Goal: Task Accomplishment & Management: Use online tool/utility

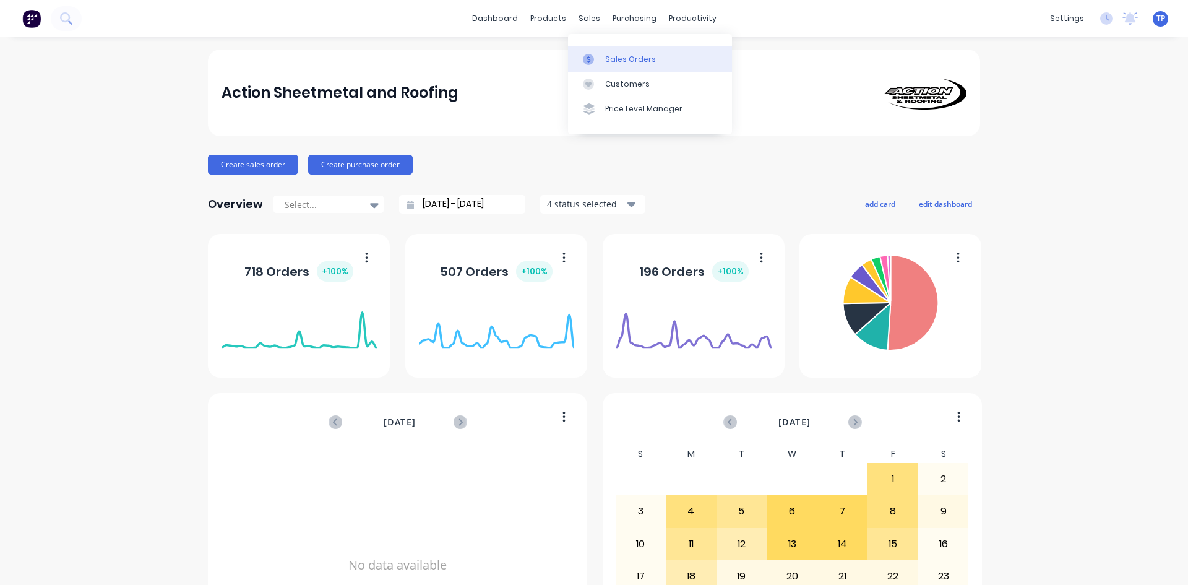
click at [621, 59] on div "Sales Orders" at bounding box center [630, 59] width 51 height 11
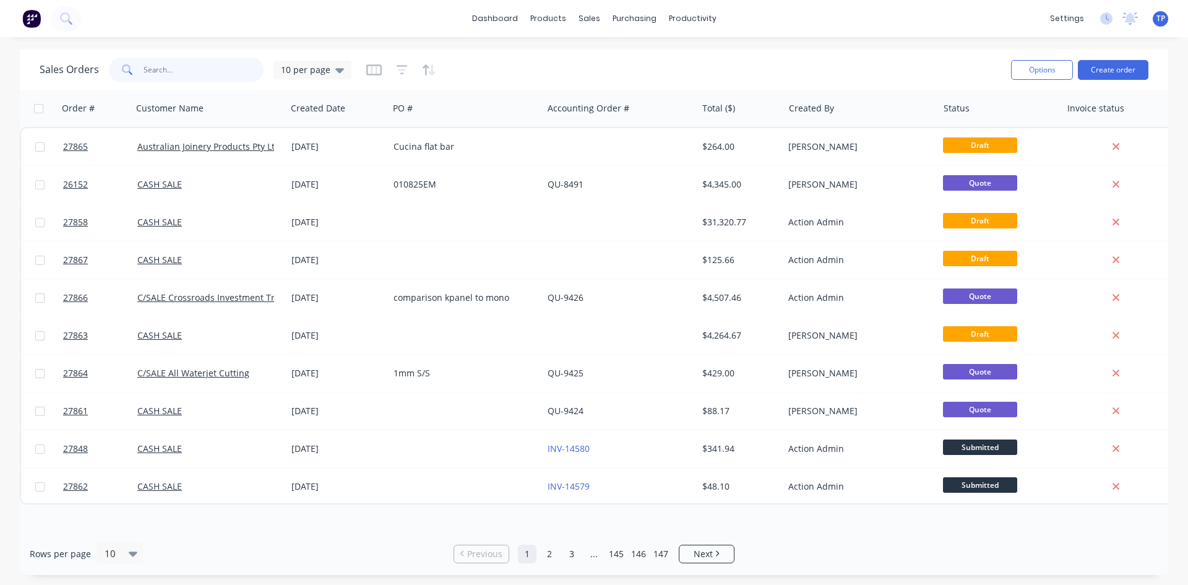
click at [160, 65] on input "text" at bounding box center [204, 70] width 121 height 25
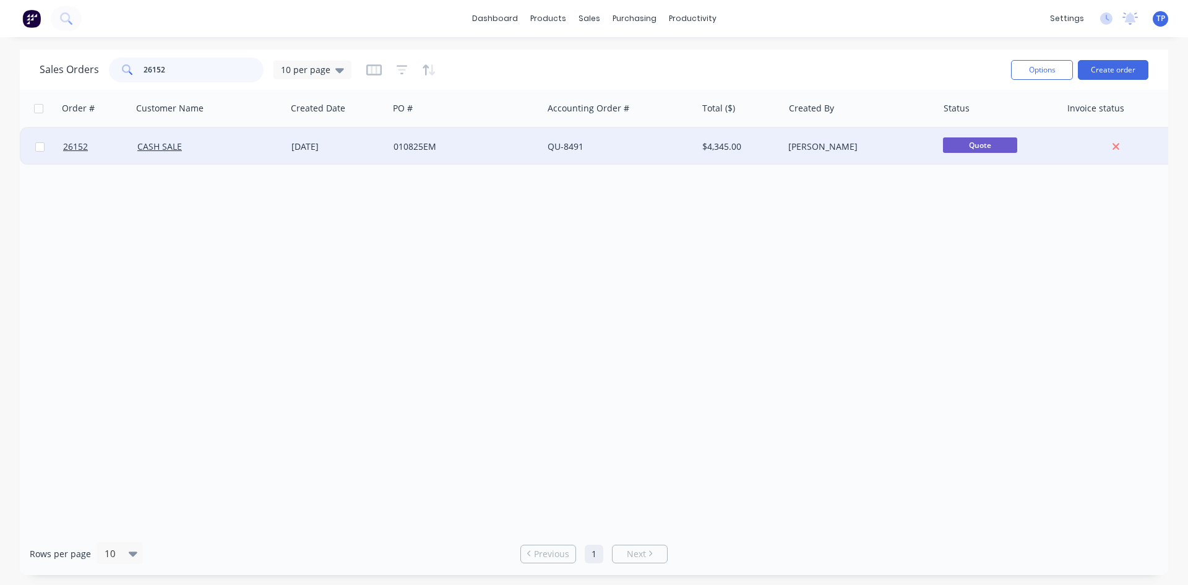
type input "26152"
click at [657, 141] on div "QU-8491" at bounding box center [616, 147] width 137 height 12
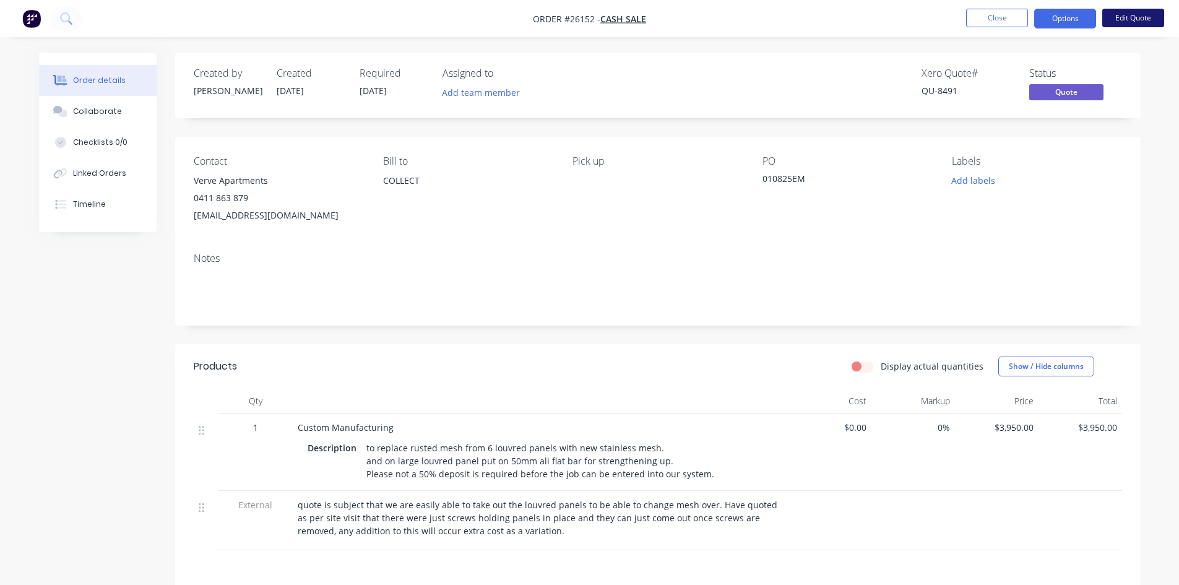
click at [1134, 17] on button "Edit Quote" at bounding box center [1133, 18] width 62 height 19
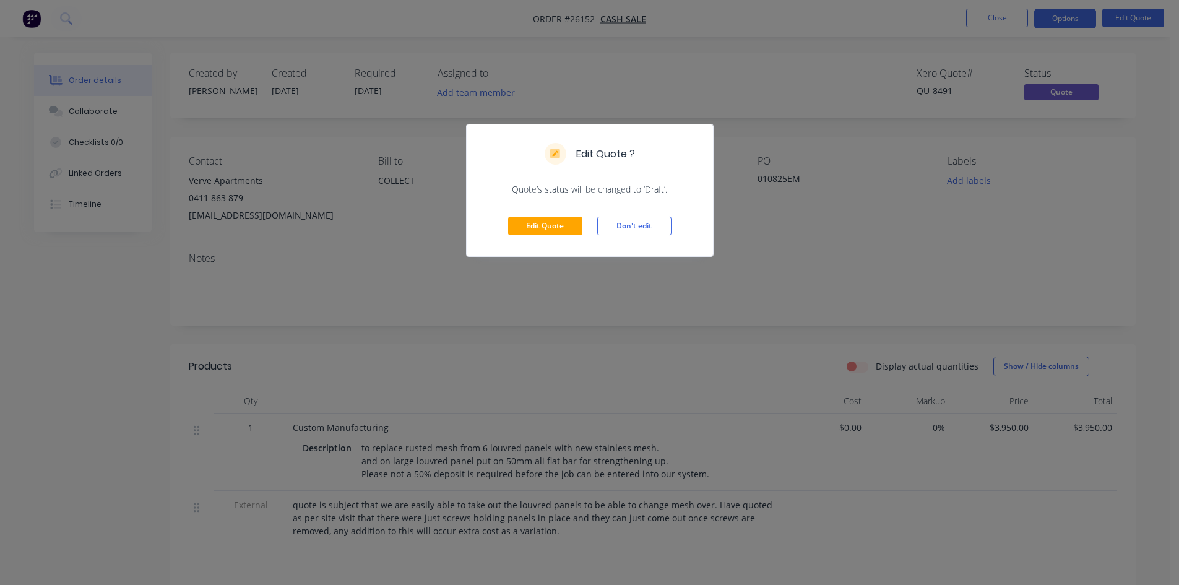
click at [812, 126] on div "Edit Quote ? Quote’s status will be changed to ‘Draft’. Edit Quote Don't edit" at bounding box center [589, 292] width 1179 height 585
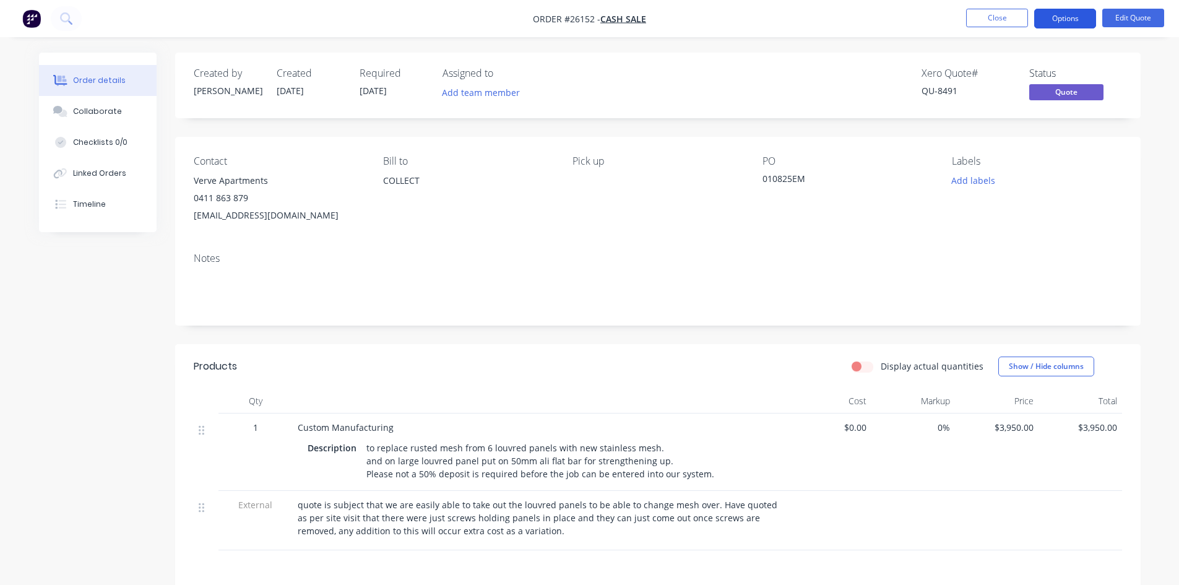
click at [1078, 15] on button "Options" at bounding box center [1065, 19] width 62 height 20
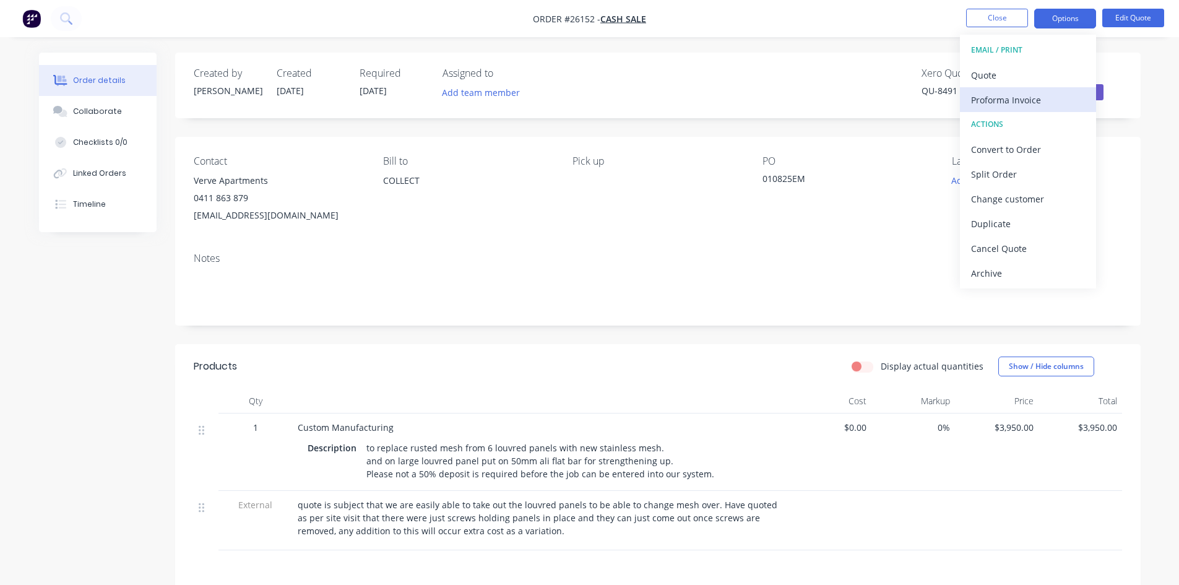
click at [972, 98] on div "Proforma Invoice" at bounding box center [1028, 100] width 114 height 18
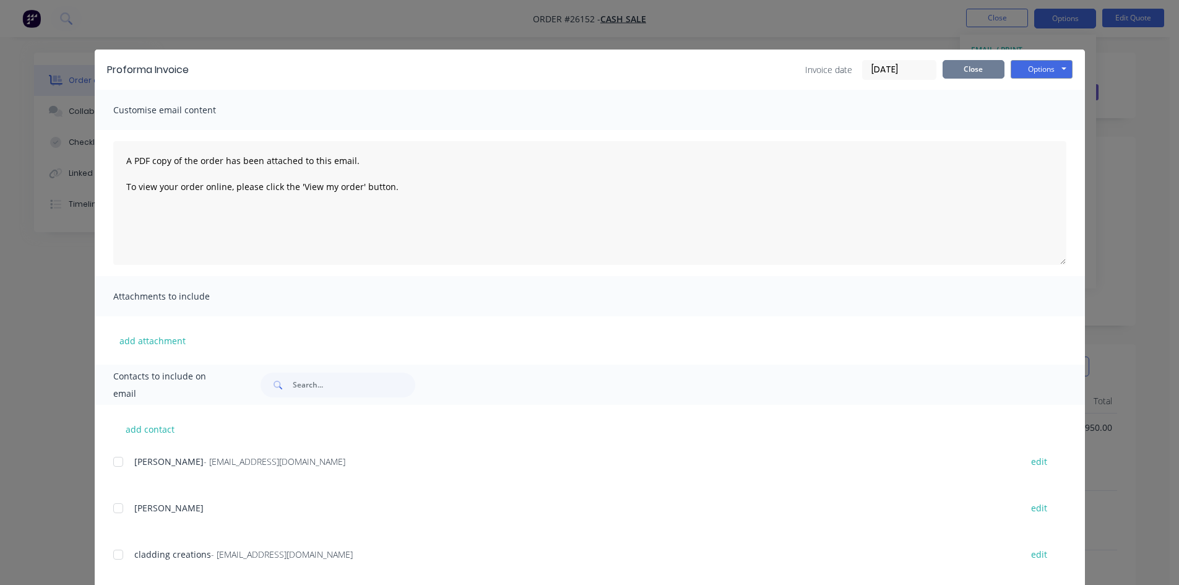
click at [948, 73] on button "Close" at bounding box center [974, 69] width 62 height 19
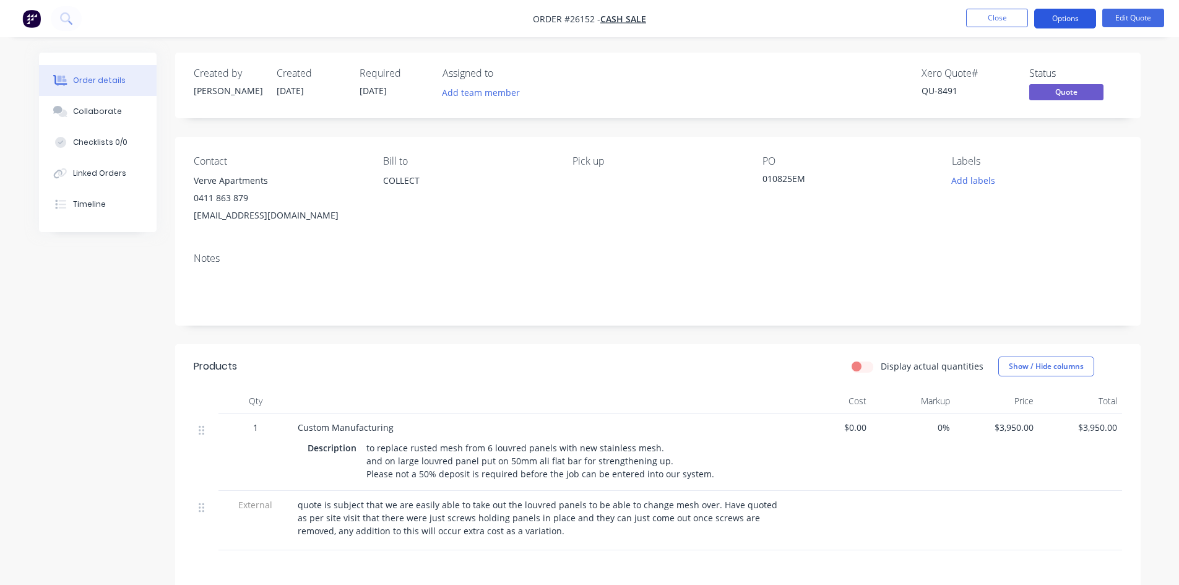
click at [1065, 18] on button "Options" at bounding box center [1065, 19] width 62 height 20
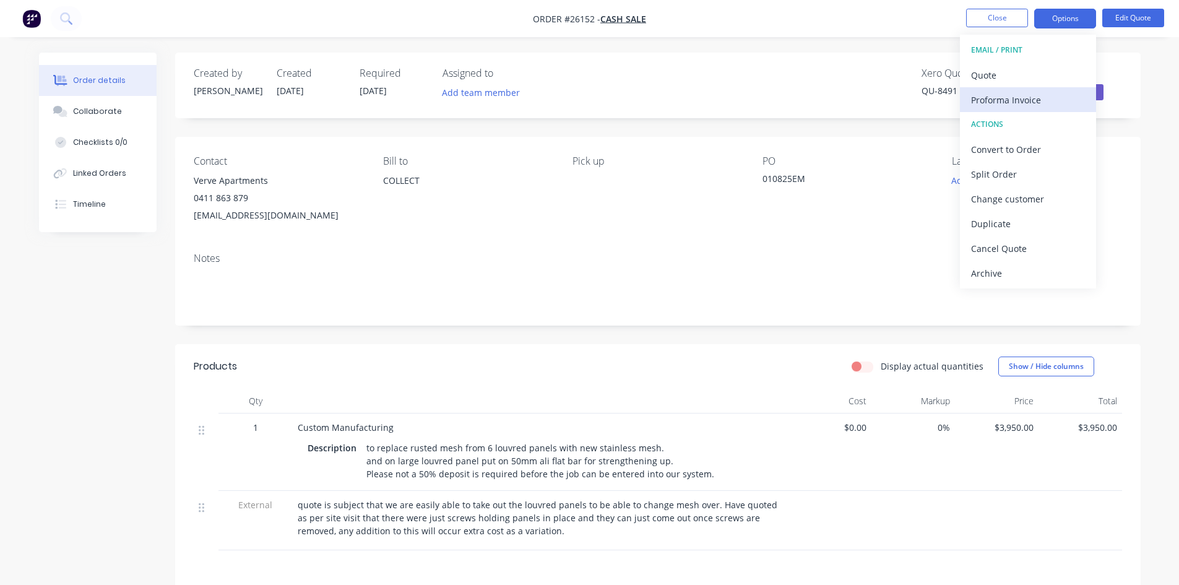
click at [995, 101] on div "Proforma Invoice" at bounding box center [1028, 100] width 114 height 18
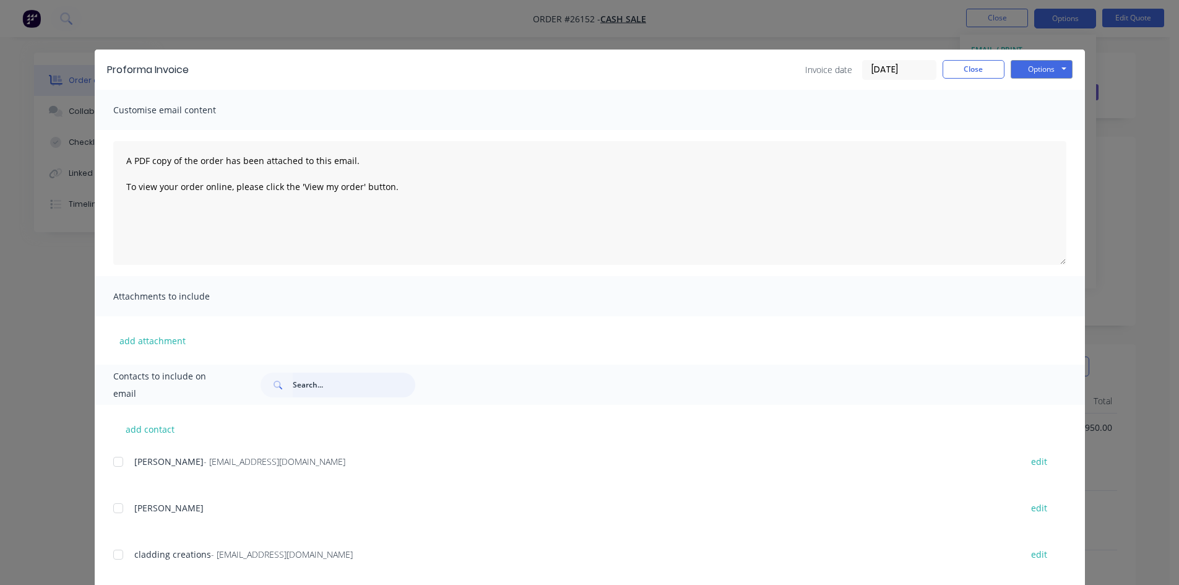
click at [310, 385] on input "text" at bounding box center [354, 385] width 123 height 25
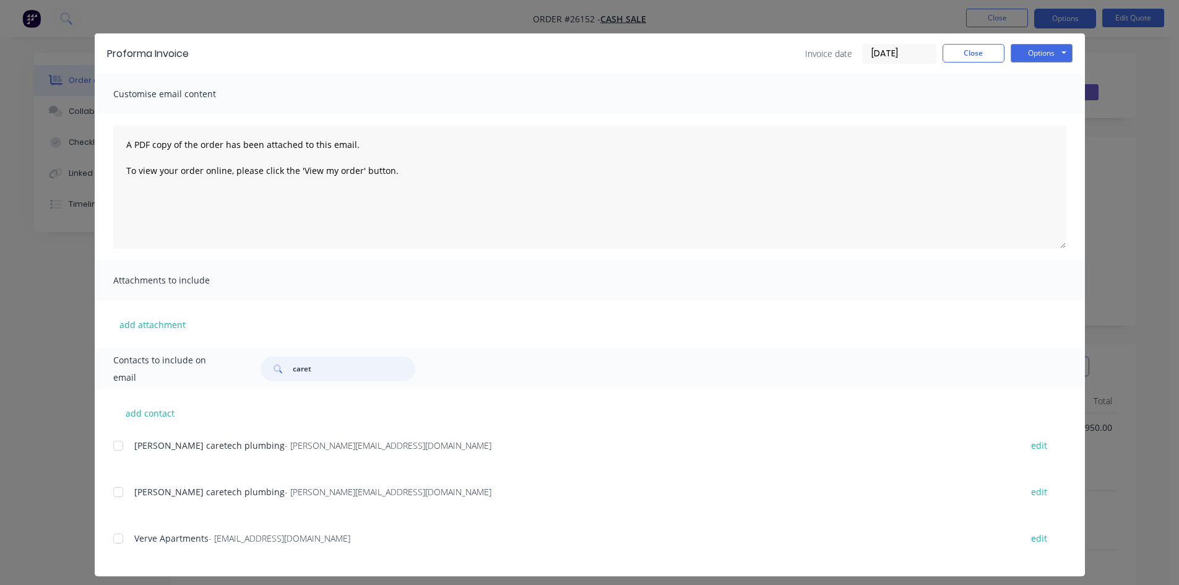
scroll to position [25, 0]
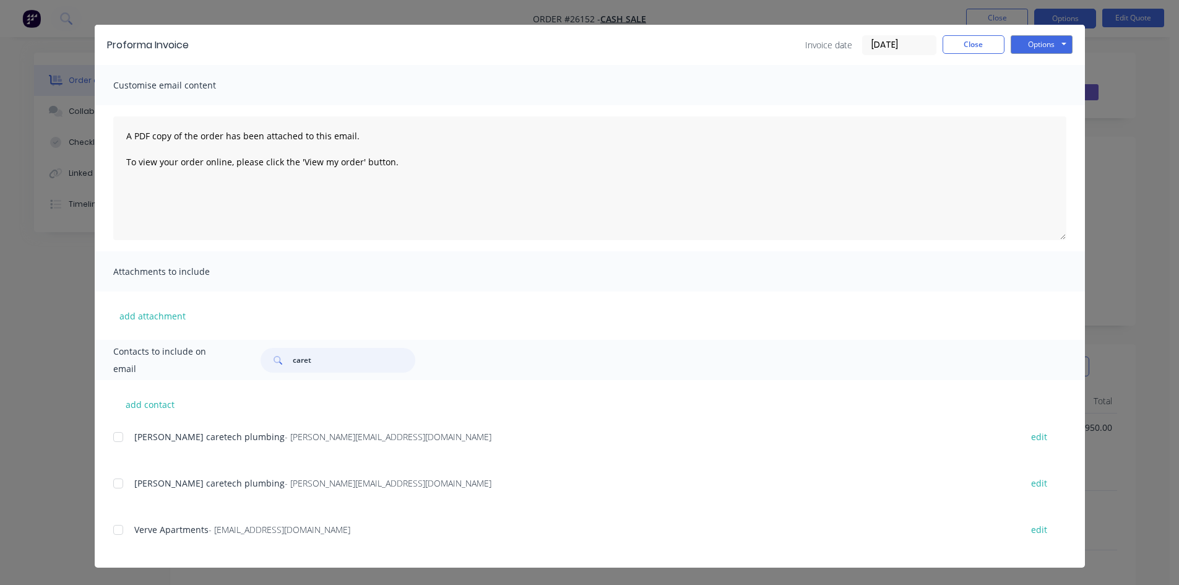
click at [113, 530] on div at bounding box center [118, 529] width 25 height 25
type input "caret"
click at [1034, 43] on button "Options" at bounding box center [1042, 44] width 62 height 19
click at [1036, 105] on button "Email" at bounding box center [1050, 107] width 79 height 20
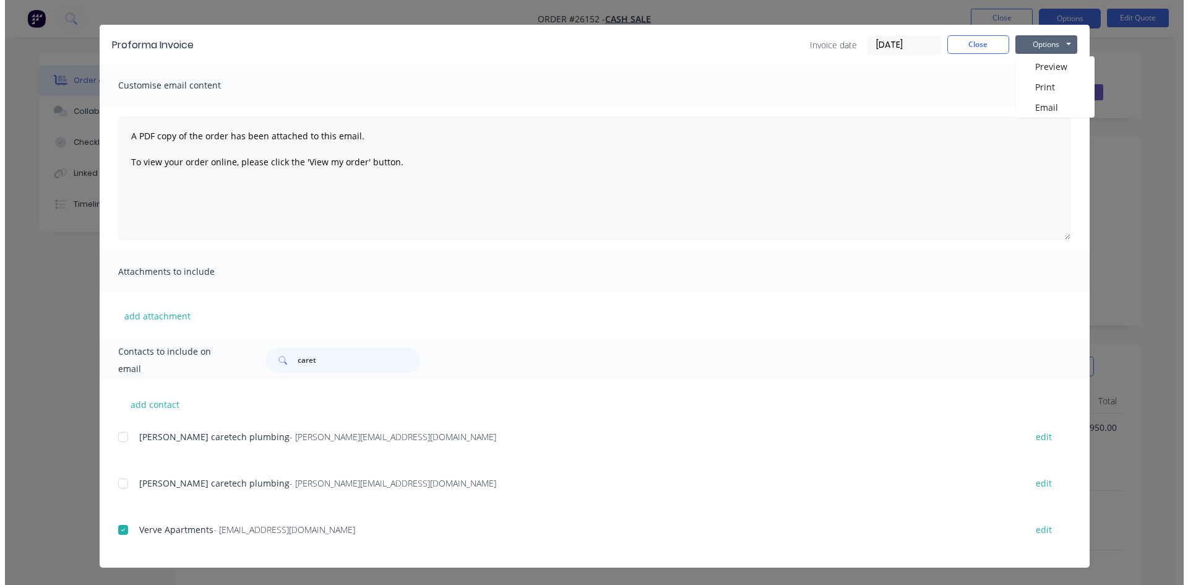
scroll to position [0, 0]
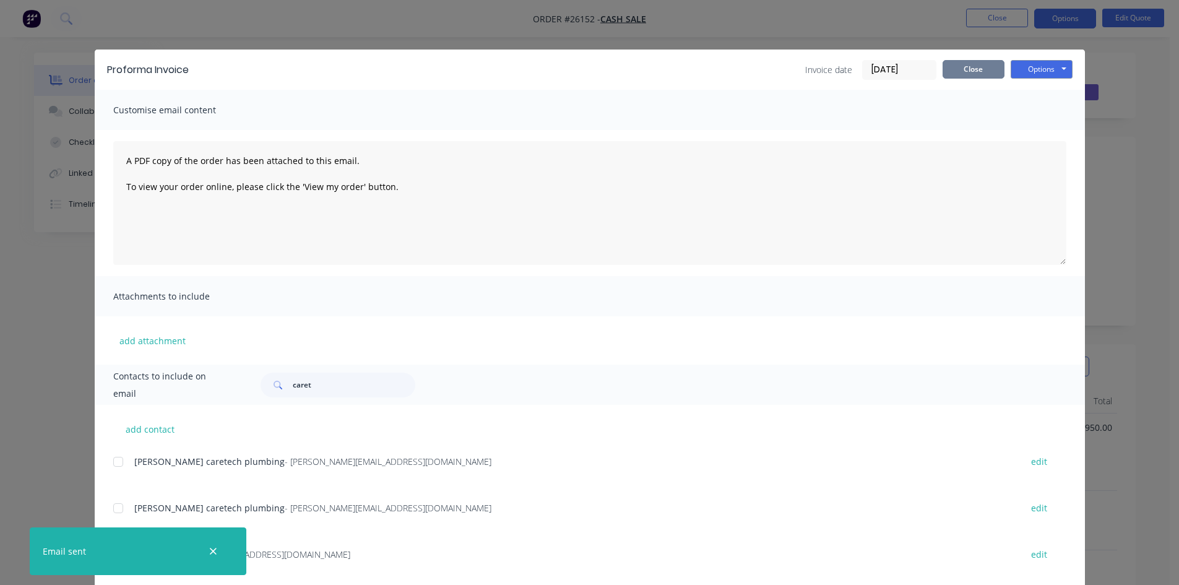
click at [951, 64] on button "Close" at bounding box center [974, 69] width 62 height 19
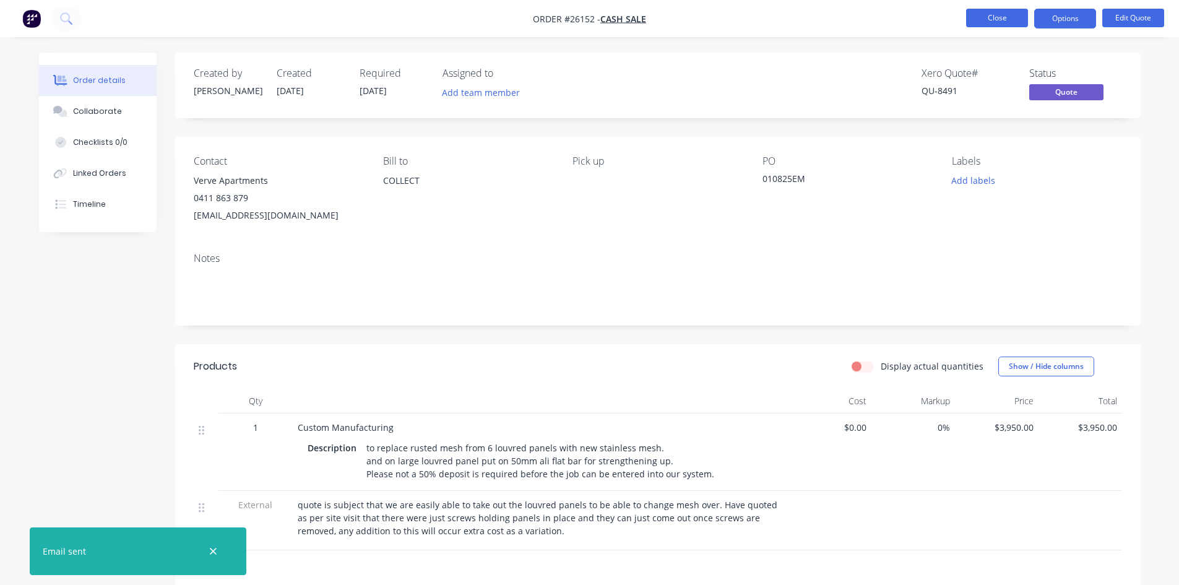
click at [1016, 19] on button "Close" at bounding box center [997, 18] width 62 height 19
